Goal: Navigation & Orientation: Find specific page/section

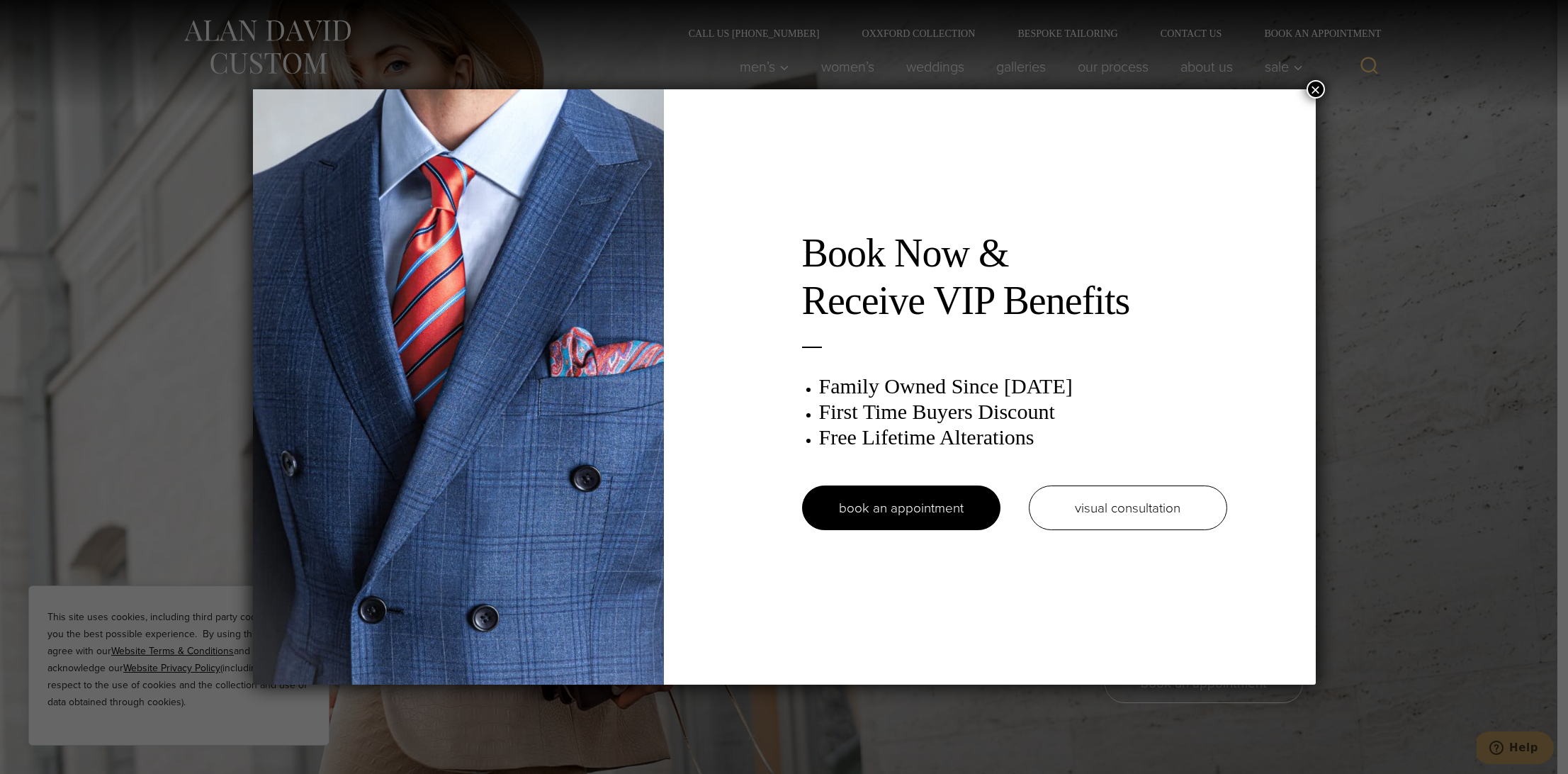
click at [1314, 90] on button "×" at bounding box center [1316, 90] width 18 height 18
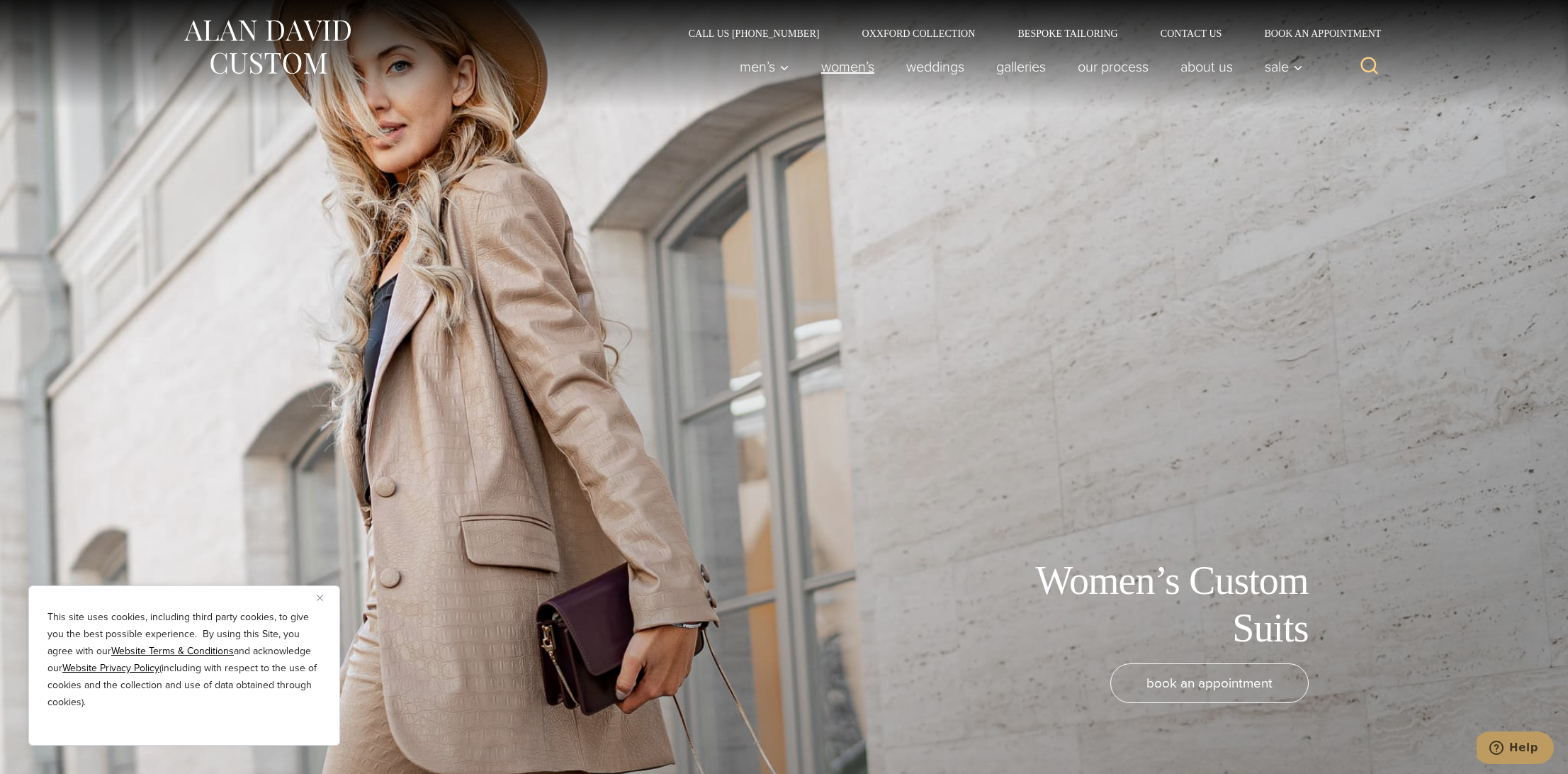
click at [851, 68] on link "Women’s" at bounding box center [847, 67] width 85 height 29
click at [913, 34] on link "Oxxford Collection" at bounding box center [918, 33] width 156 height 10
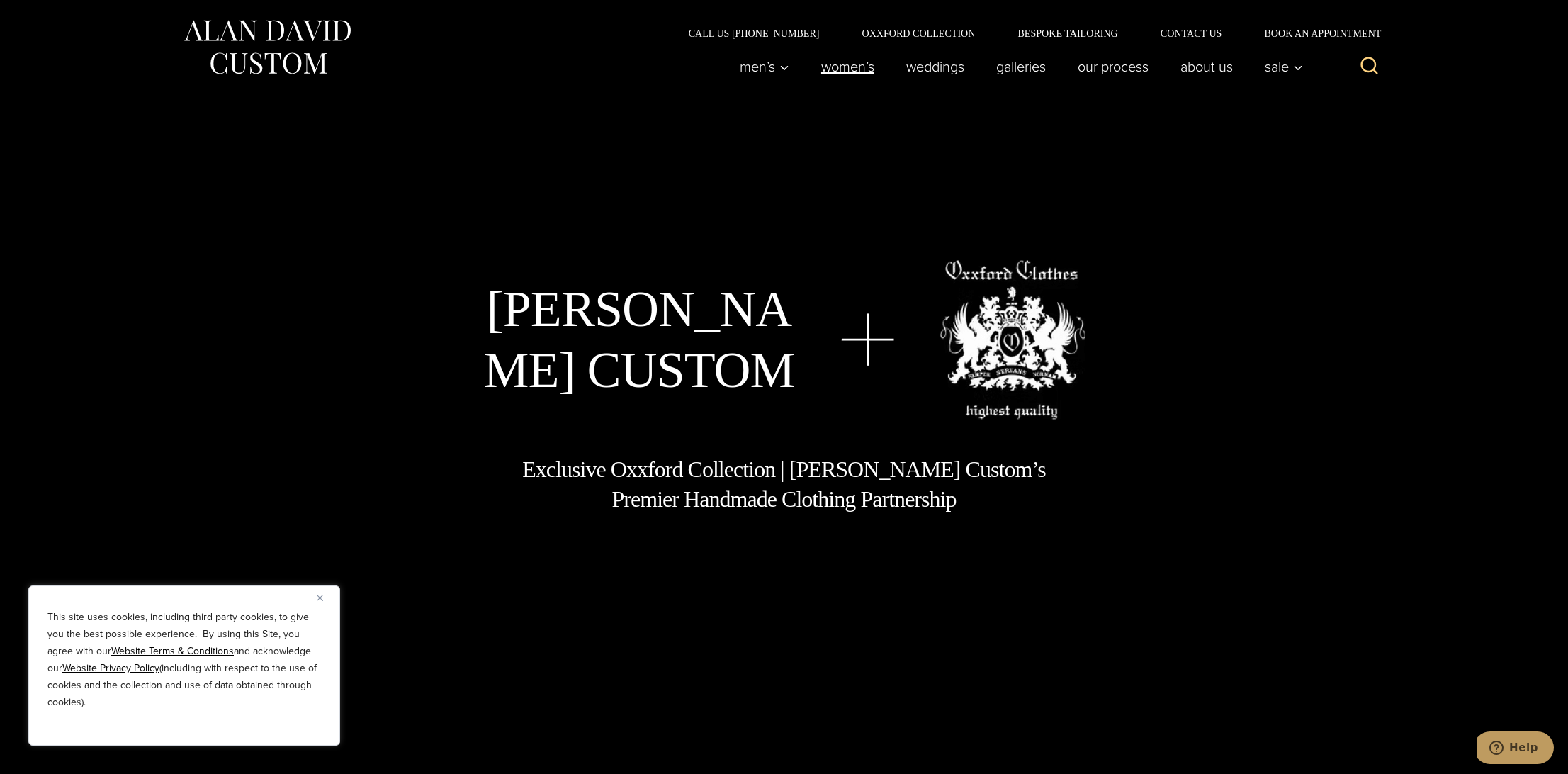
click at [846, 68] on link "Women’s" at bounding box center [847, 67] width 85 height 29
